Goal: Transaction & Acquisition: Download file/media

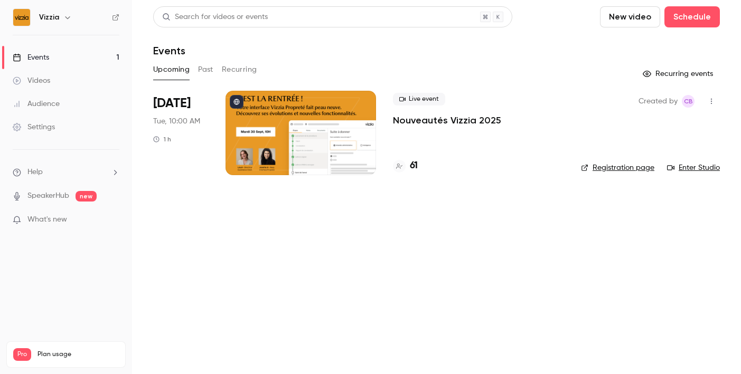
click at [418, 167] on div "61" at bounding box center [478, 166] width 171 height 14
click at [413, 167] on h4 "61" at bounding box center [414, 166] width 8 height 14
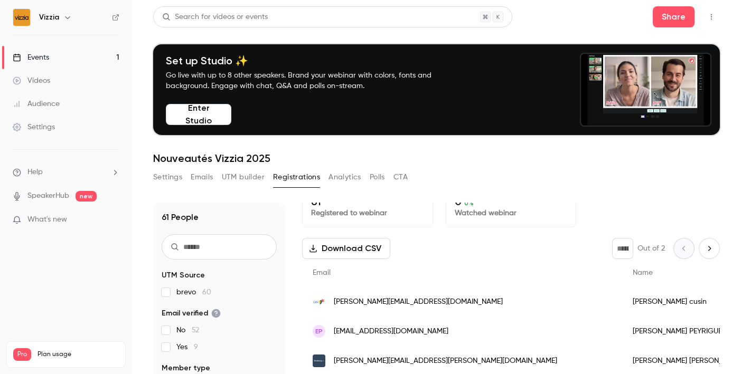
scroll to position [14, 0]
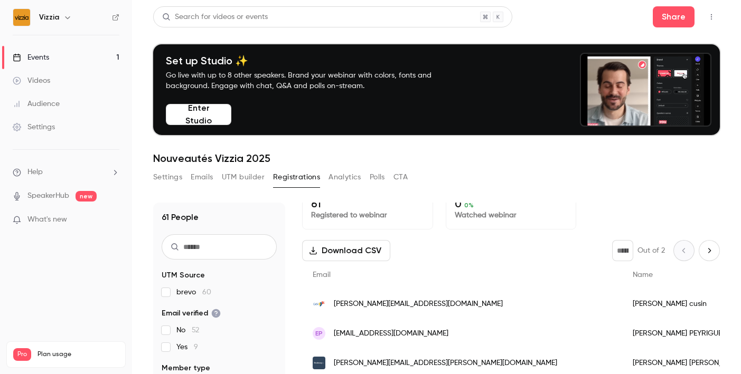
click at [374, 253] on button "Download CSV" at bounding box center [346, 250] width 88 height 21
